Goal: Answer question/provide support

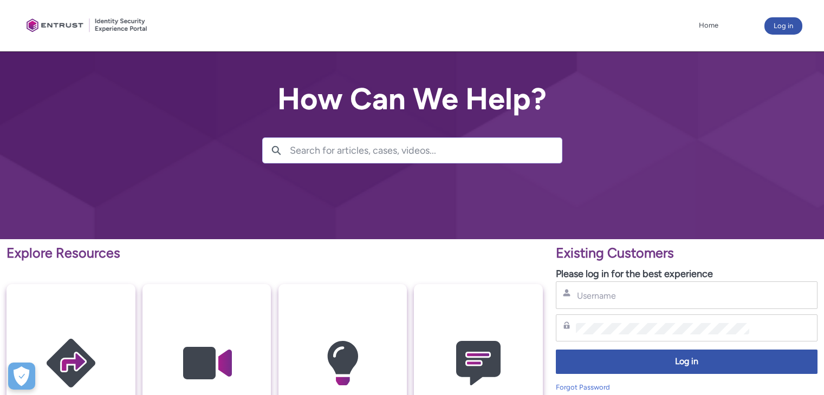
click at [618, 304] on div "Username" at bounding box center [687, 296] width 262 height 28
click at [610, 295] on input "Username" at bounding box center [662, 295] width 173 height 11
type input "andrei.nedelcu@idea-bank.ro"
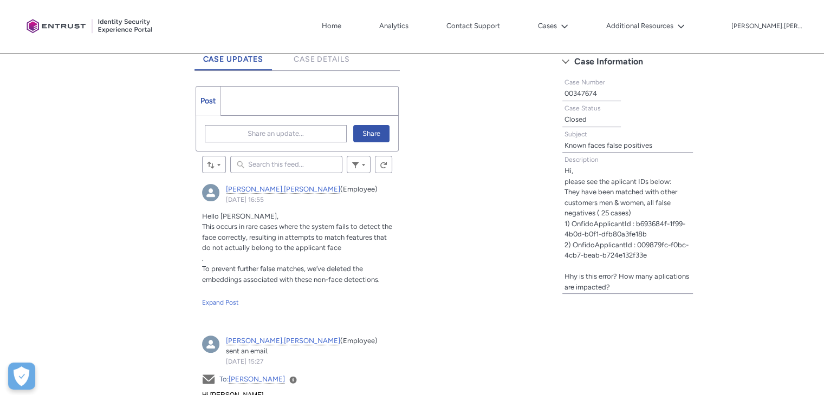
scroll to position [307, 0]
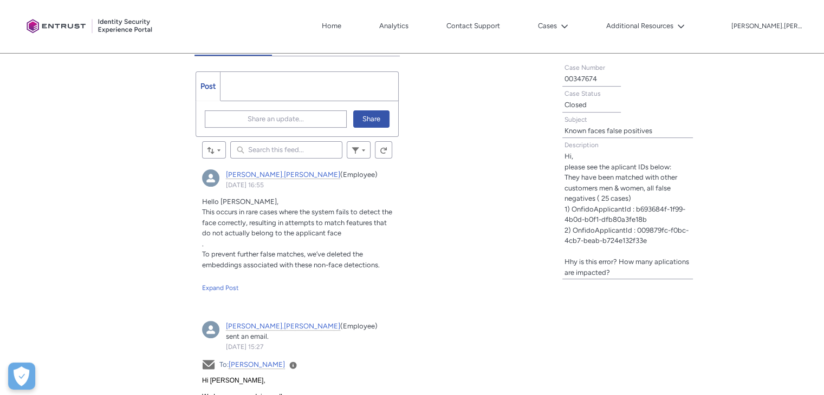
click at [252, 81] on ul "Post More" at bounding box center [297, 86] width 204 height 30
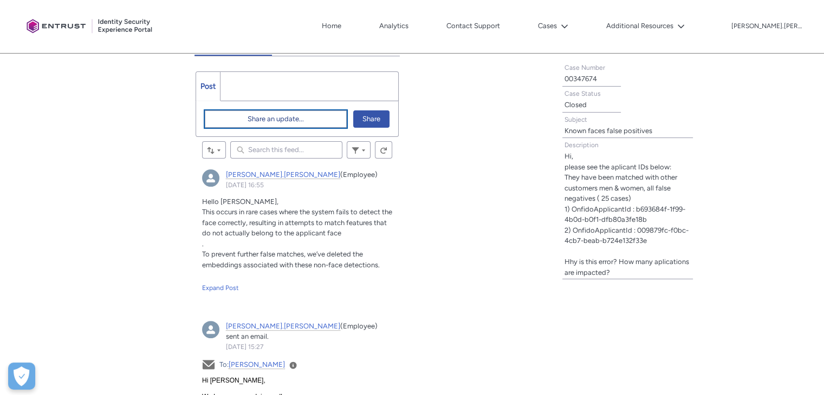
click at [269, 120] on span "Share an update..." at bounding box center [275, 119] width 56 height 16
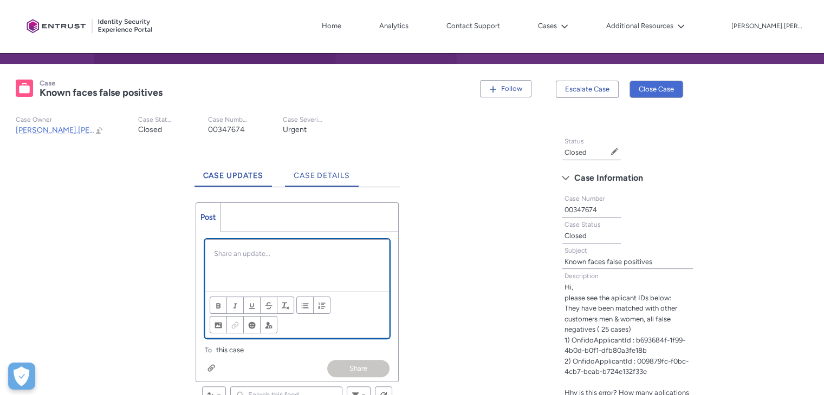
scroll to position [185, 0]
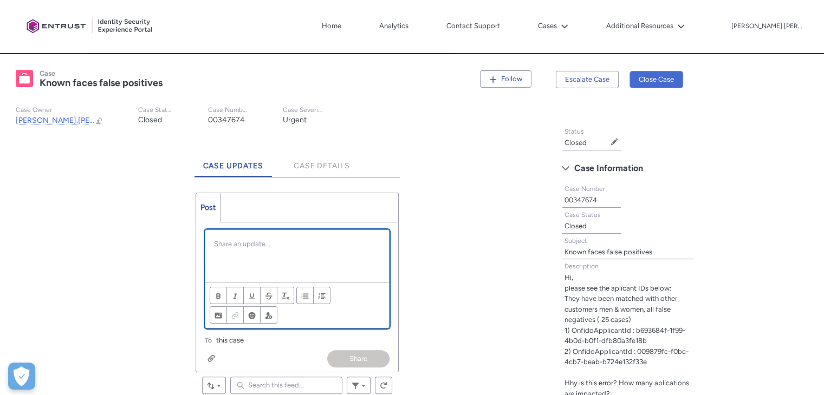
click at [247, 243] on p "Chatter Publisher" at bounding box center [297, 244] width 167 height 11
paste div "Chatter Publisher"
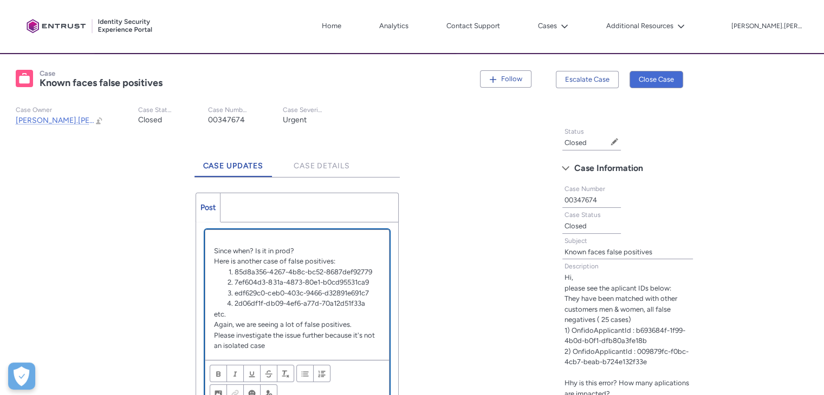
scroll to position [0, 0]
click at [236, 241] on p "Chatter Publisher" at bounding box center [297, 244] width 167 height 11
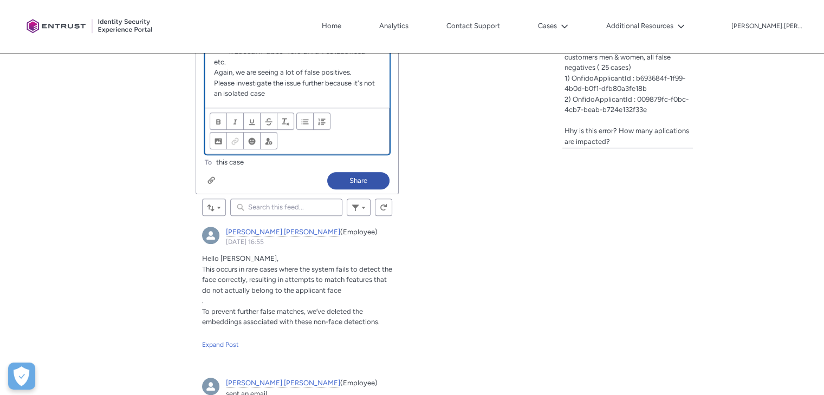
scroll to position [437, 0]
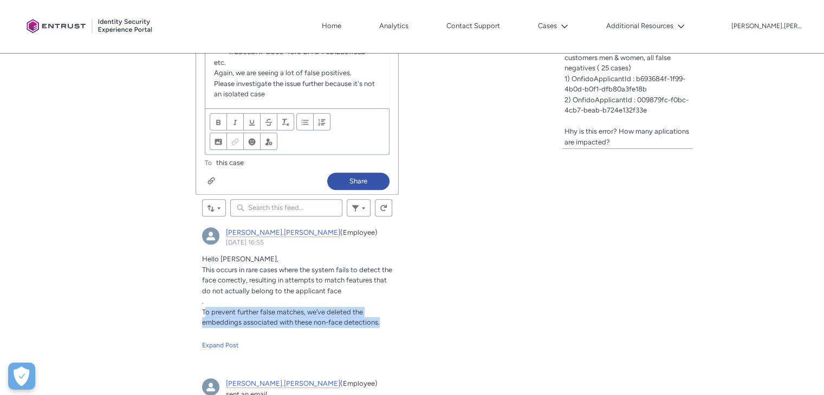
drag, startPoint x: 204, startPoint y: 310, endPoint x: 383, endPoint y: 324, distance: 180.3
click at [383, 324] on p "To prevent further false matches, we’ve deleted the embeddings associated with …" at bounding box center [297, 317] width 191 height 21
click at [249, 317] on span "To prevent further false matches, we’ve deleted the embeddings associated with …" at bounding box center [291, 317] width 178 height 19
drag, startPoint x: 201, startPoint y: 310, endPoint x: 399, endPoint y: 323, distance: 198.1
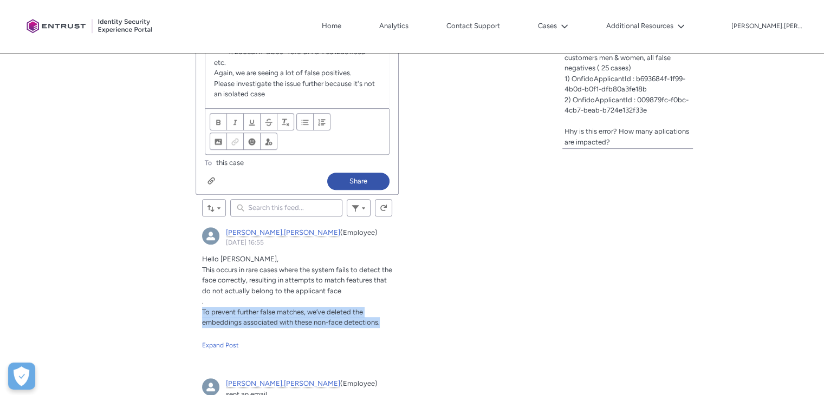
copy span "To prevent further false matches, we’ve deleted the embeddings associated with …"
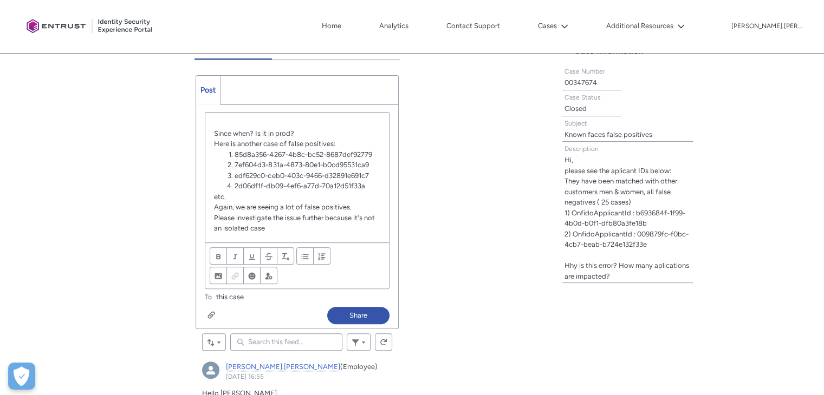
scroll to position [0, 0]
click at [225, 126] on p "Chatter Publisher" at bounding box center [297, 126] width 167 height 11
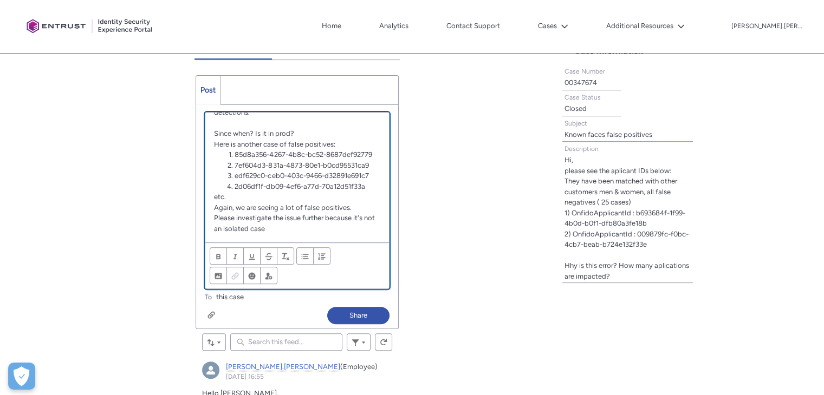
scroll to position [45, 0]
click at [345, 312] on button "Share" at bounding box center [358, 315] width 62 height 17
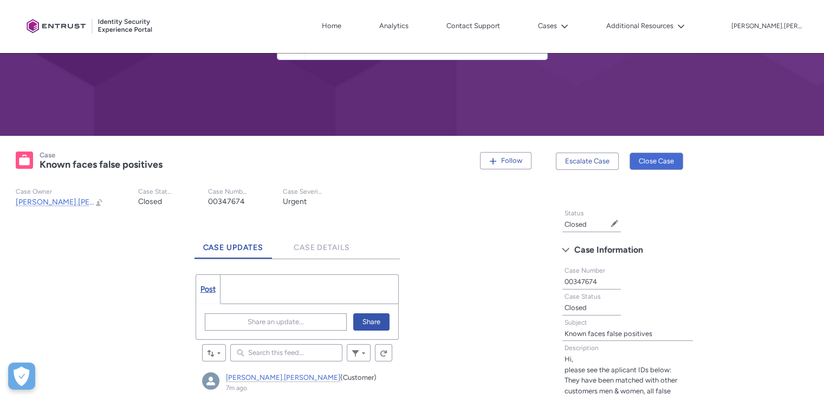
scroll to position [103, 0]
